Goal: Task Accomplishment & Management: Use online tool/utility

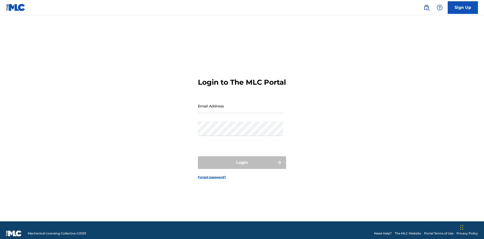
scroll to position [7, 0]
click at [240, 104] on input "Email Address" at bounding box center [240, 106] width 85 height 14
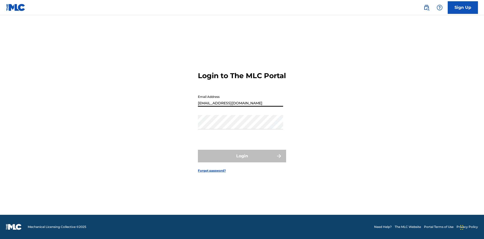
type input "[EMAIL_ADDRESS][DOMAIN_NAME]"
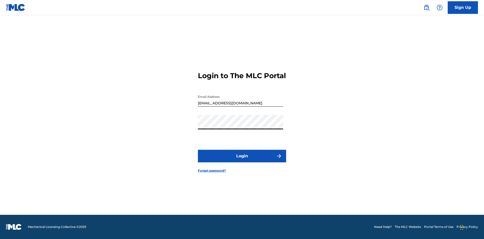
click at [242, 160] on button "Login" at bounding box center [242, 156] width 88 height 13
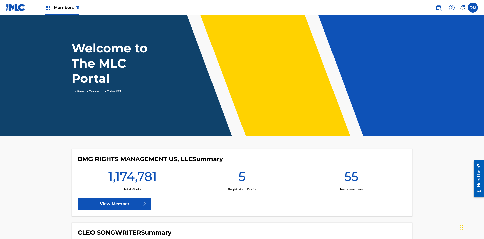
click at [62, 7] on span "Members 11" at bounding box center [66, 8] width 25 height 6
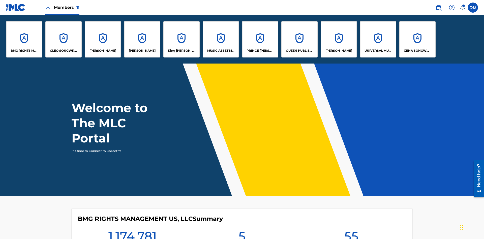
click at [181, 51] on p "King McTesterson" at bounding box center [181, 50] width 27 height 5
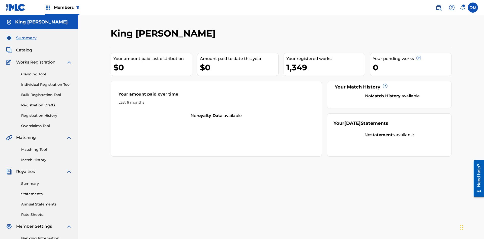
click at [47, 123] on link "Overclaims Tool" at bounding box center [46, 125] width 51 height 5
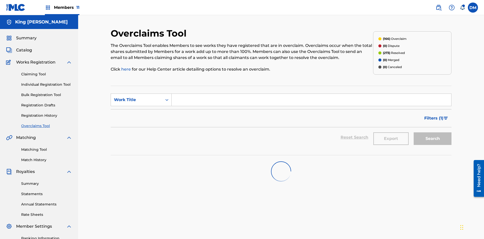
click at [433, 115] on span "Filters ( 1 )" at bounding box center [433, 118] width 19 height 6
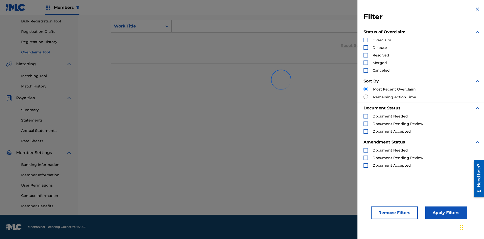
click at [365, 40] on div "Search Form" at bounding box center [365, 40] width 5 height 5
click at [445, 213] on button "Apply Filters" at bounding box center [446, 212] width 42 height 13
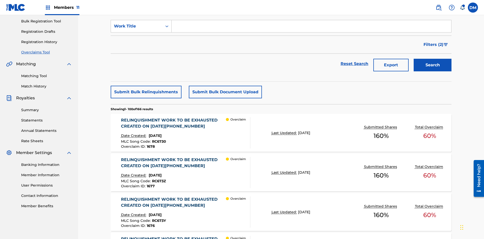
click at [146, 86] on button "Submit Bulk Relinquishments" at bounding box center [146, 92] width 71 height 13
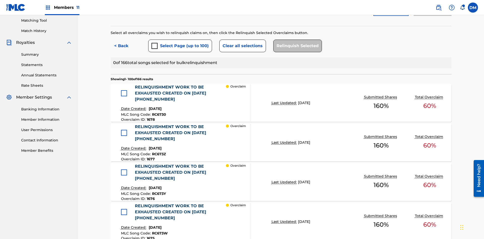
click at [180, 40] on button "Select Page (up to 100)" at bounding box center [180, 46] width 64 height 13
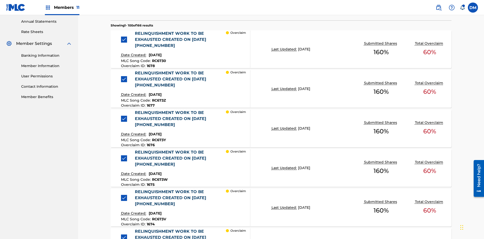
scroll to position [138, 0]
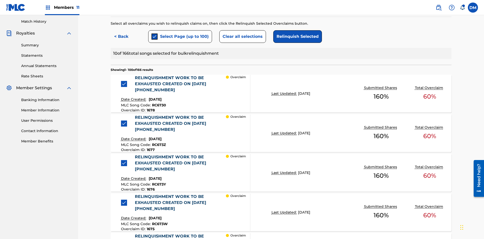
click at [242, 37] on button "Clear all selections" at bounding box center [242, 36] width 47 height 13
